Goal: Information Seeking & Learning: Learn about a topic

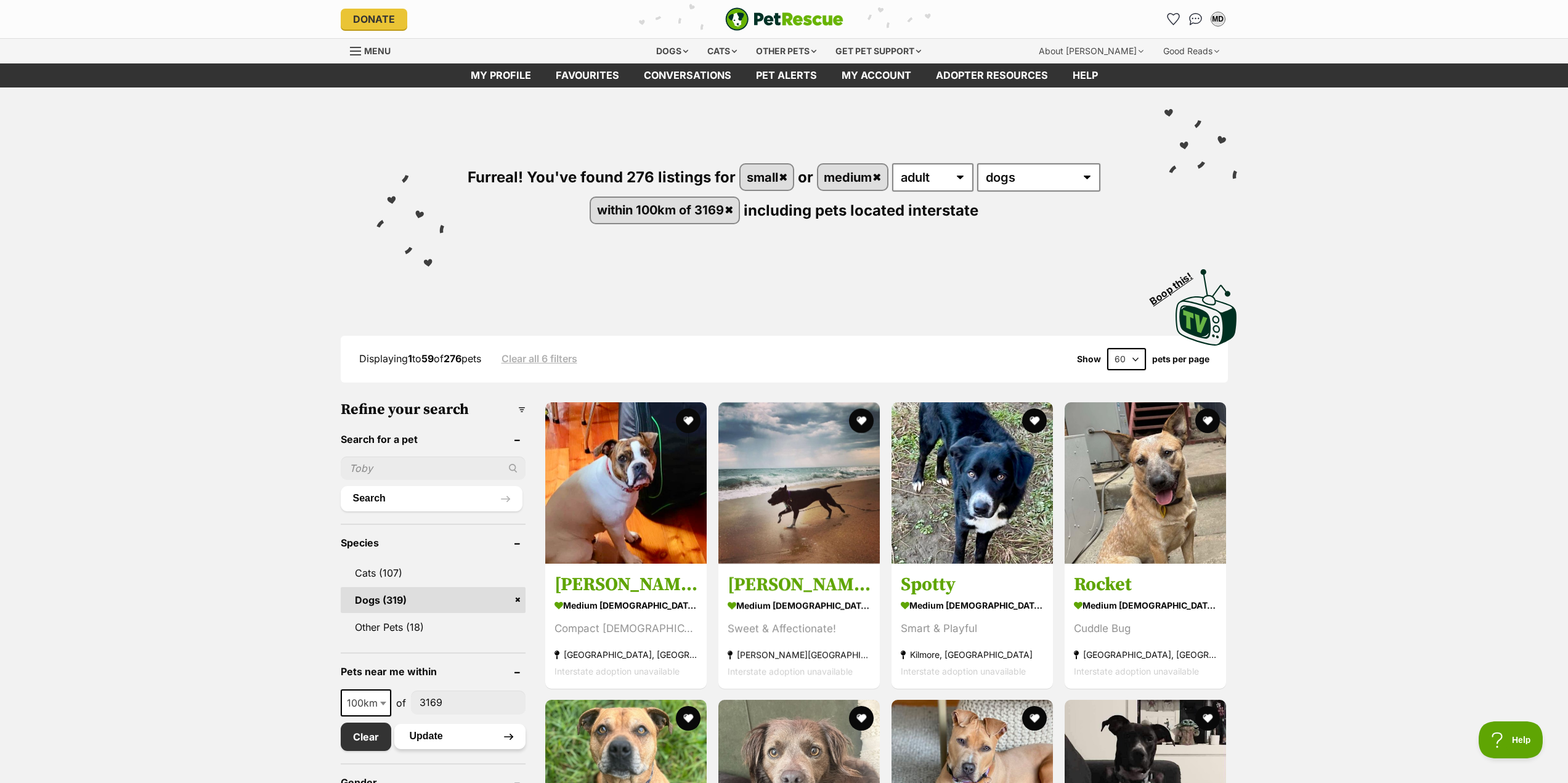
click at [435, 735] on button "Update" at bounding box center [460, 736] width 131 height 24
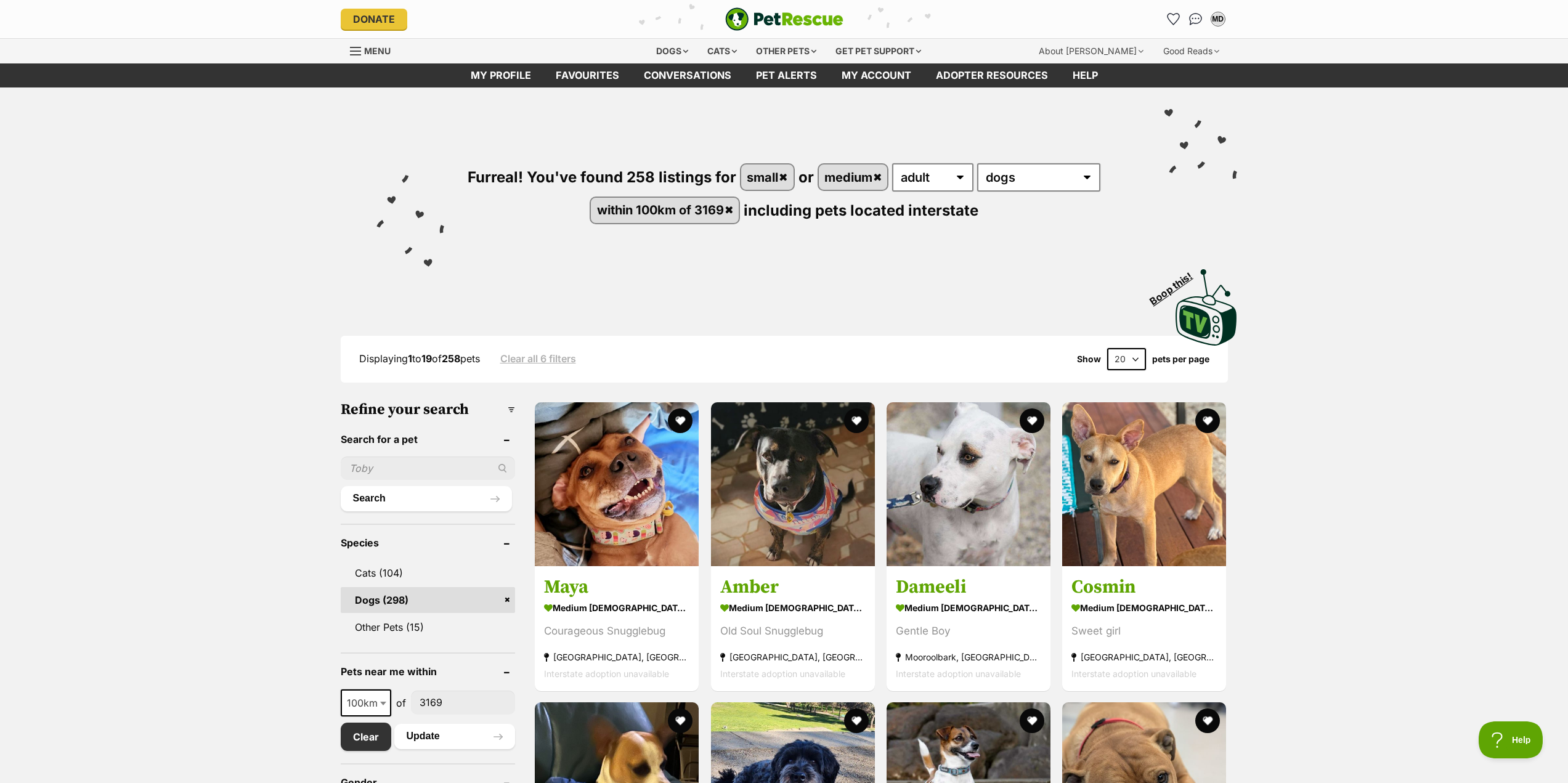
click at [1133, 356] on select "20 40 60" at bounding box center [1126, 359] width 38 height 22
select select "60"
click at [1107, 348] on select "20 40 60" at bounding box center [1126, 359] width 38 height 22
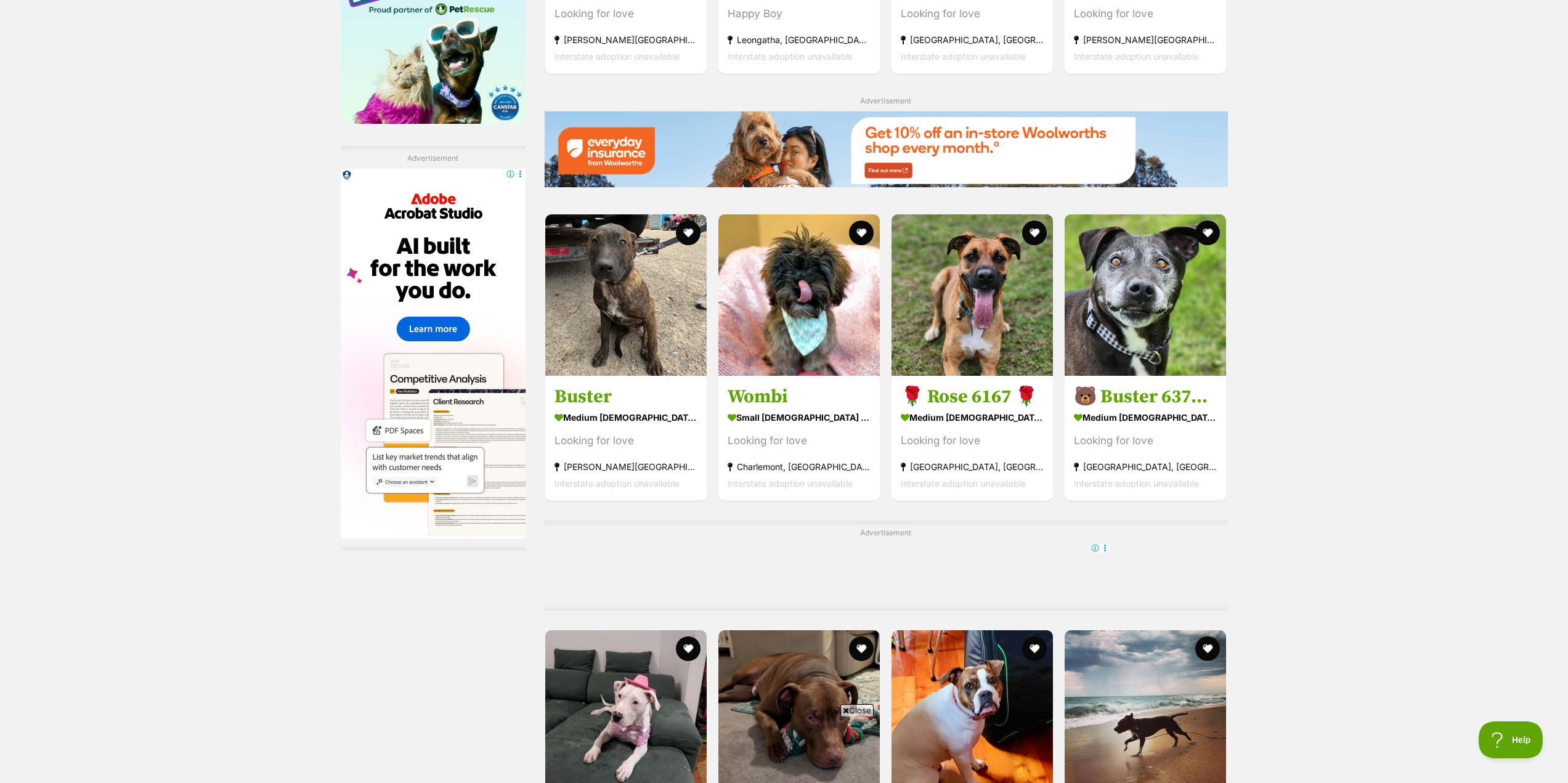
scroll to position [1910, 0]
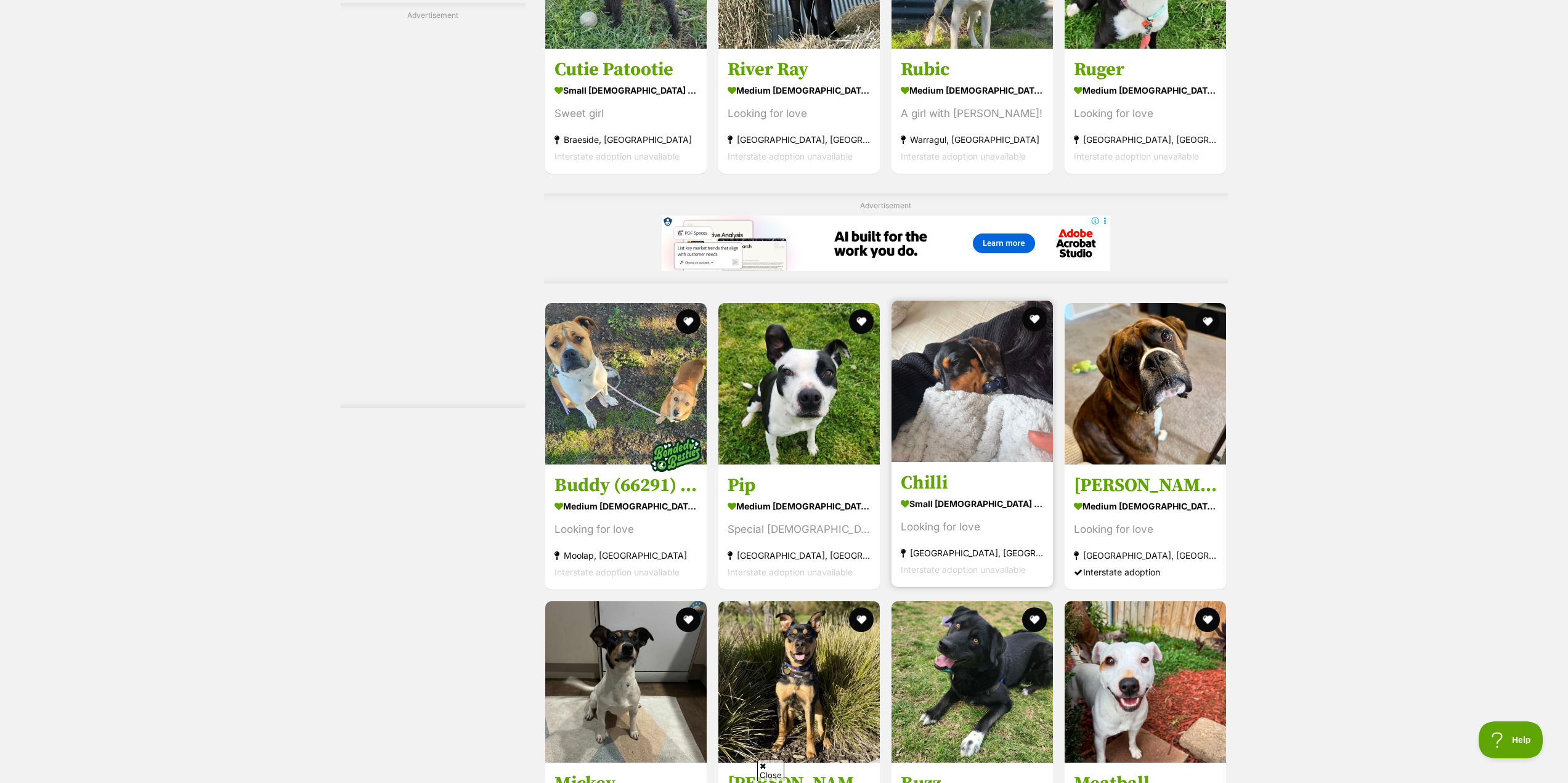
click at [967, 412] on img at bounding box center [972, 381] width 162 height 161
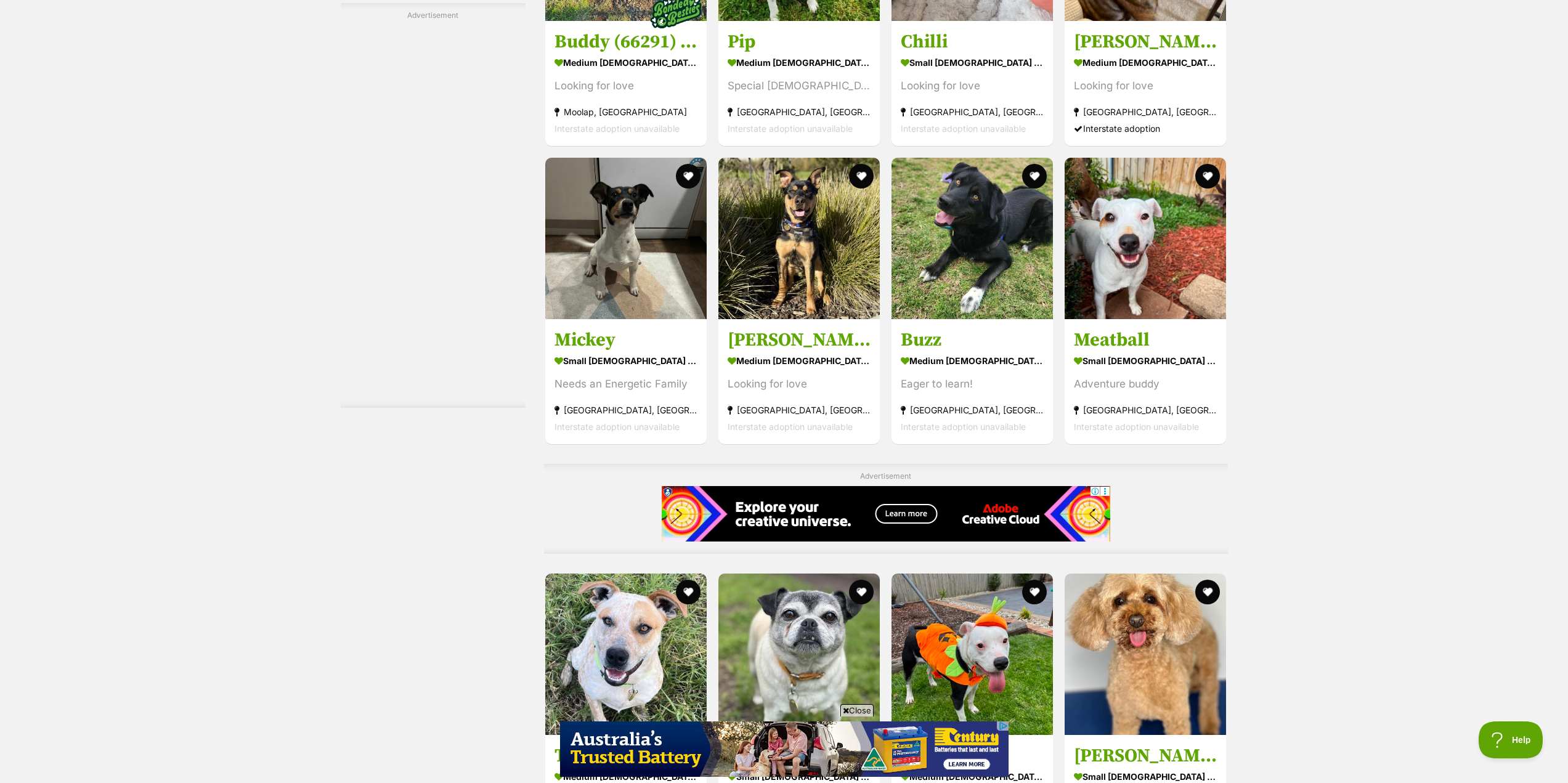
scroll to position [5360, 0]
